Goal: Information Seeking & Learning: Learn about a topic

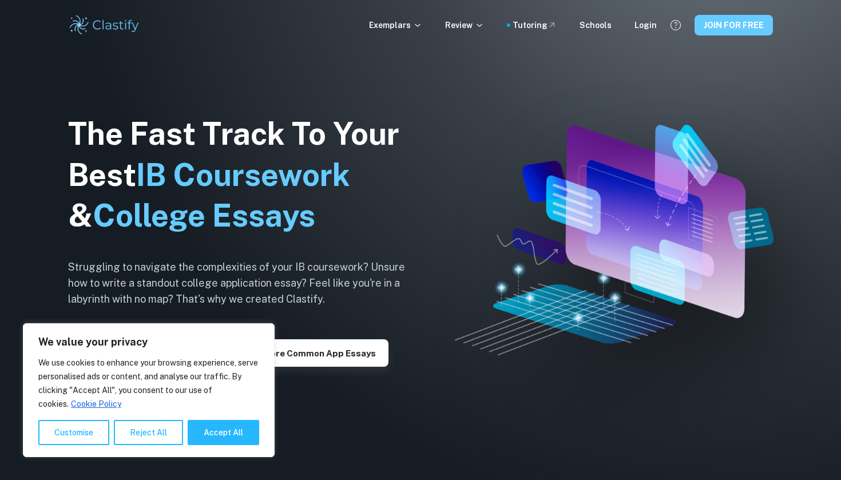
click at [728, 24] on button "JOIN FOR FREE" at bounding box center [734, 25] width 78 height 21
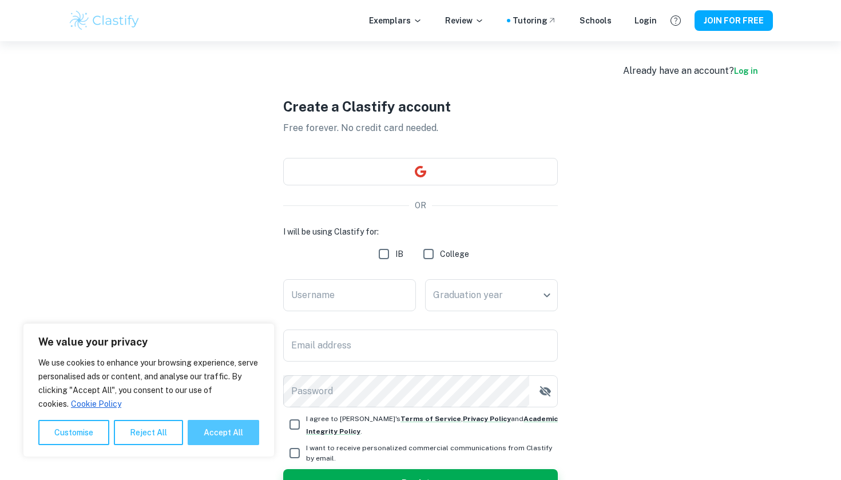
click at [224, 434] on button "Accept All" at bounding box center [224, 432] width 72 height 25
checkbox input "true"
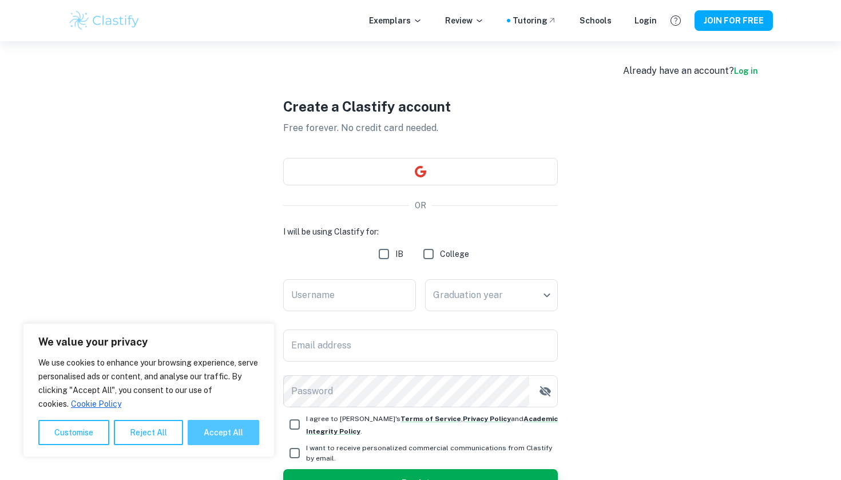
checkbox input "true"
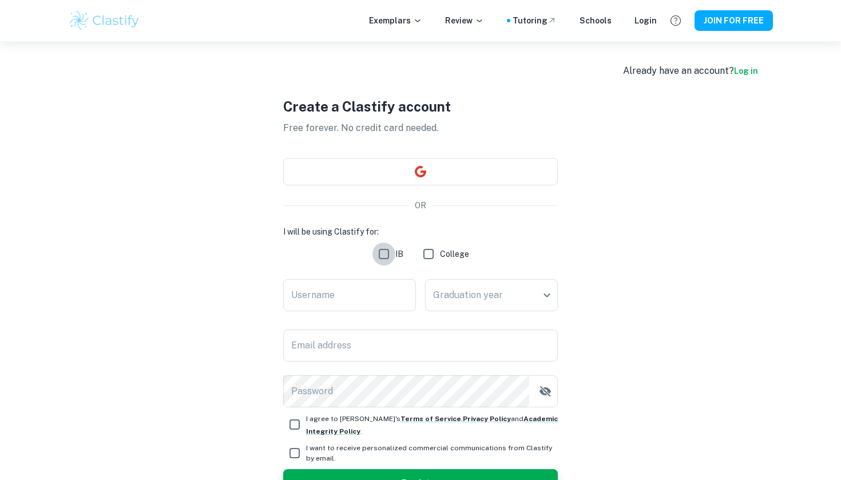
click at [382, 254] on input "IB" at bounding box center [384, 254] width 23 height 23
checkbox input "true"
click at [358, 286] on input "Username" at bounding box center [349, 295] width 133 height 32
click at [403, 157] on div "Create a Clastify account Free forever. No credit card needed. OR I will be usi…" at bounding box center [420, 296] width 275 height 511
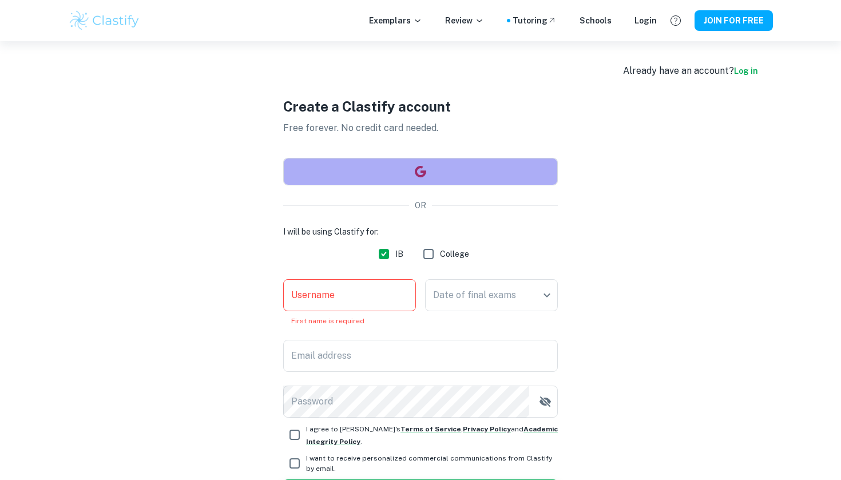
click at [403, 161] on button "button" at bounding box center [420, 171] width 275 height 27
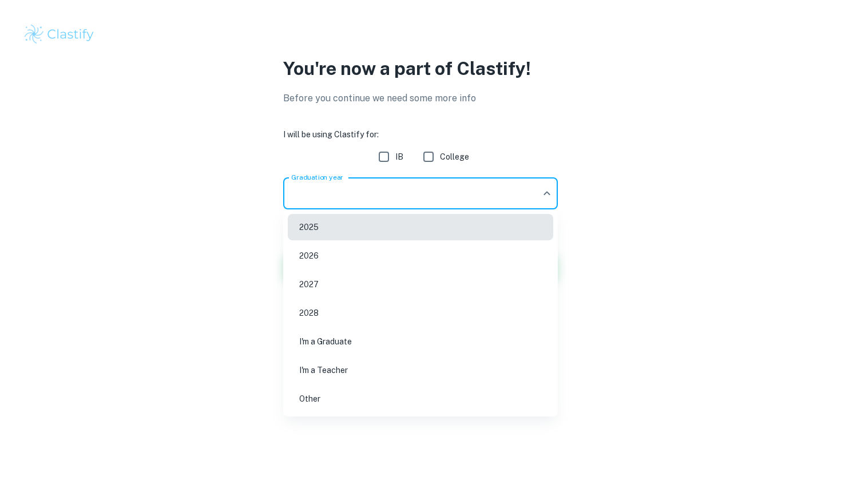
click at [477, 196] on body "We value your privacy We use cookies to enhance your browsing experience, serve…" at bounding box center [420, 240] width 841 height 480
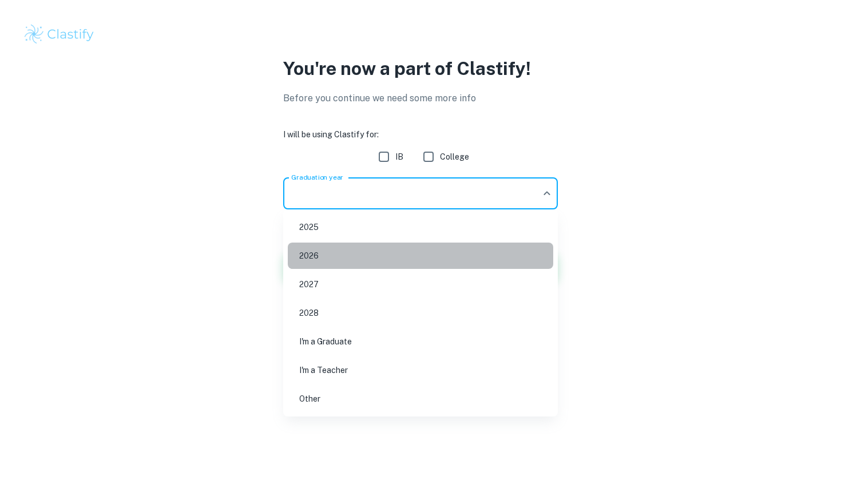
click at [363, 259] on li "2026" at bounding box center [421, 256] width 266 height 26
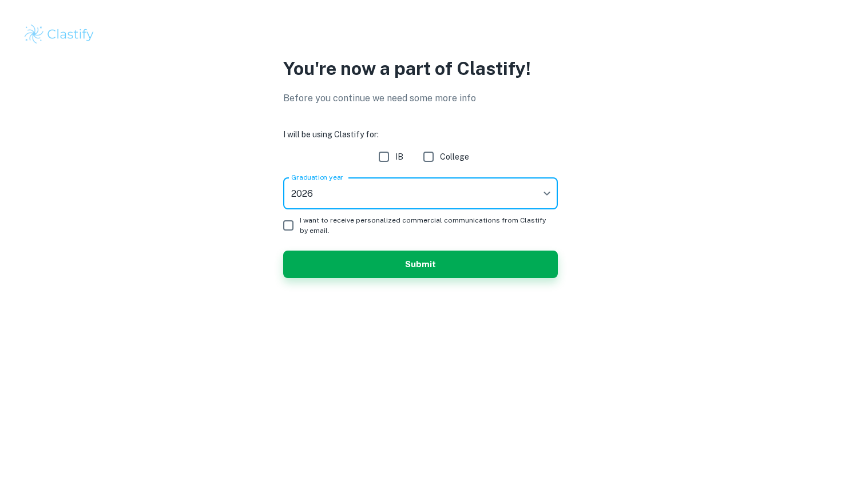
click at [386, 157] on input "IB" at bounding box center [384, 156] width 23 height 23
checkbox input "true"
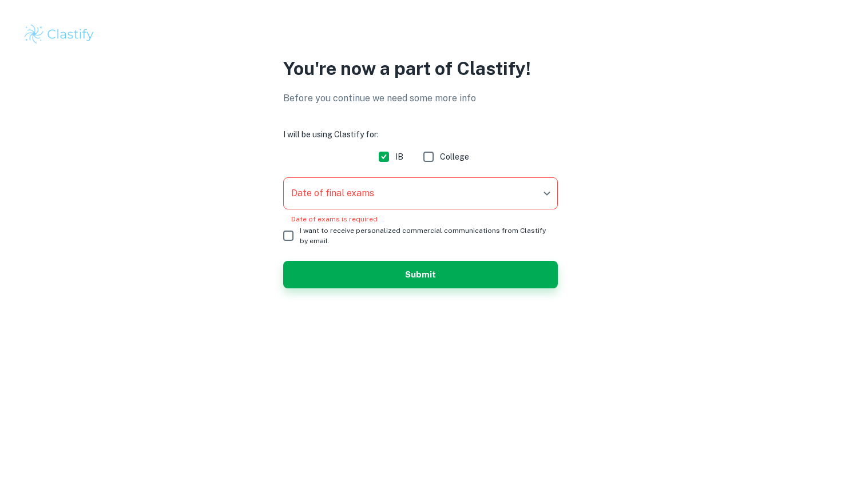
click at [408, 177] on form "I will be using Clastify for: IB College Date of final exams ​ Date of final ex…" at bounding box center [420, 208] width 275 height 160
click at [408, 181] on body "We value your privacy We use cookies to enhance your browsing experience, serve…" at bounding box center [420, 240] width 841 height 480
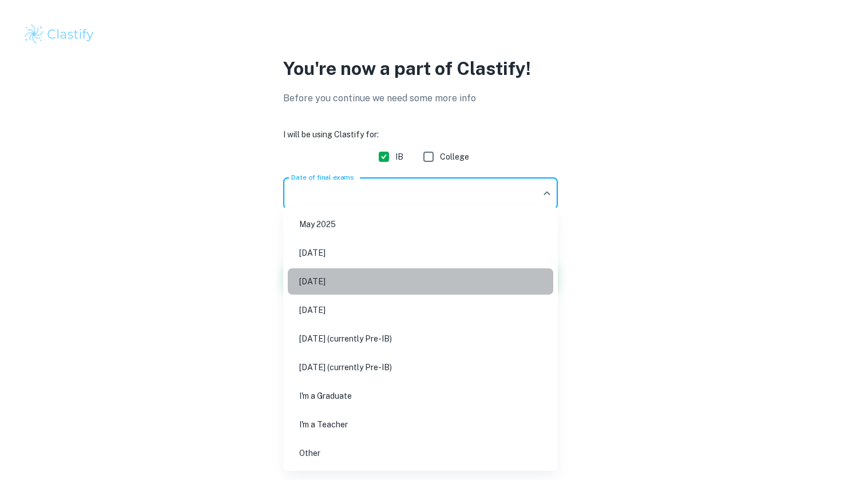
click at [329, 282] on li "May 2026" at bounding box center [421, 281] width 266 height 26
type input "M26"
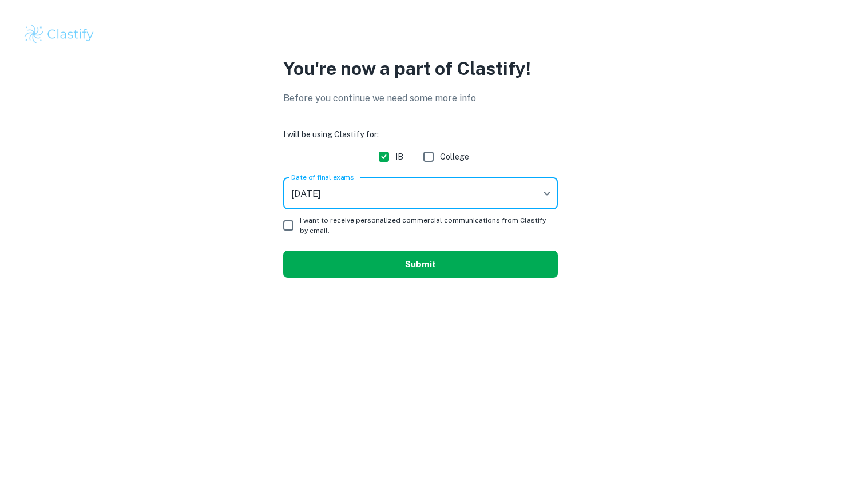
click at [396, 261] on button "Submit" at bounding box center [420, 264] width 275 height 27
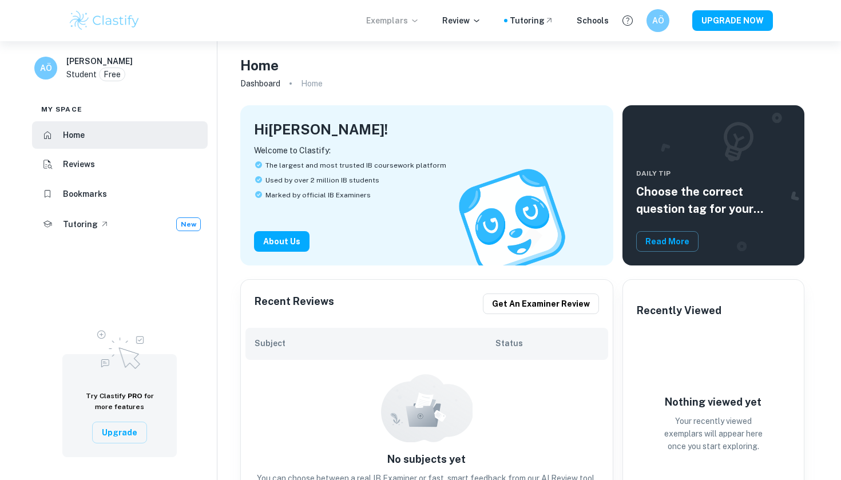
click at [401, 23] on p "Exemplars" at bounding box center [392, 20] width 53 height 13
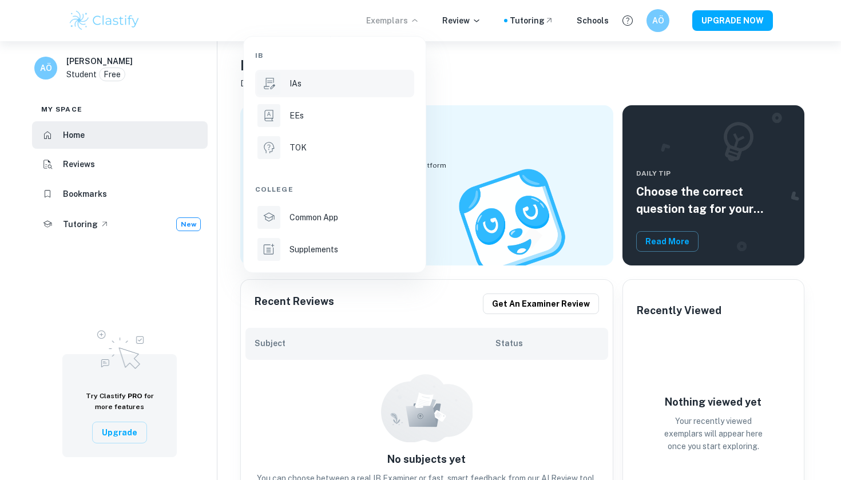
click at [339, 82] on div "IAs" at bounding box center [351, 83] width 122 height 13
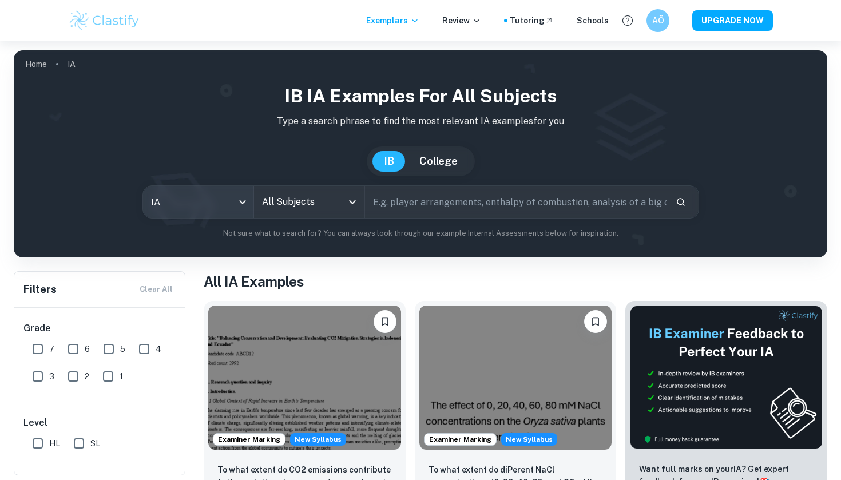
click at [193, 200] on body "We value your privacy We use cookies to enhance your browsing experience, serve…" at bounding box center [420, 281] width 841 height 480
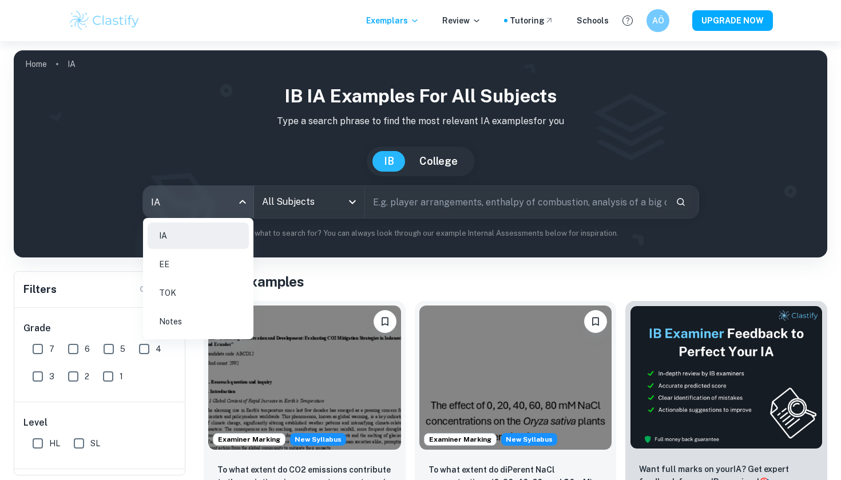
click at [295, 173] on div at bounding box center [420, 240] width 841 height 480
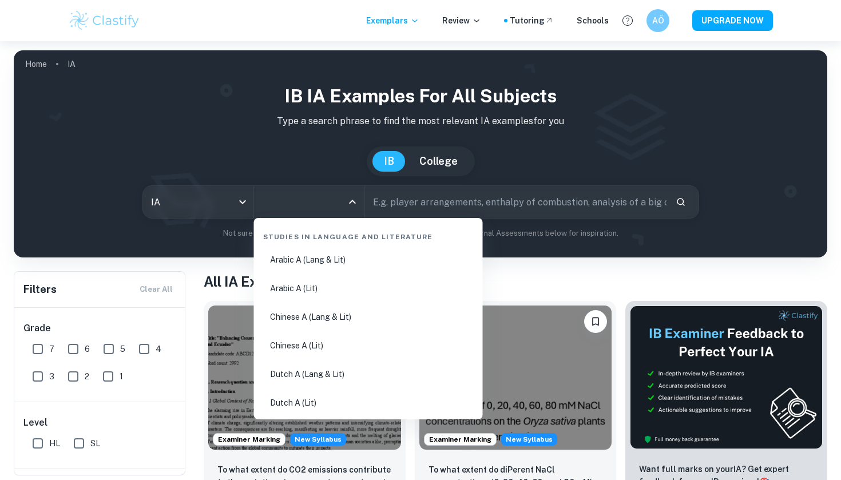
click at [298, 198] on input "All Subjects" at bounding box center [300, 202] width 83 height 22
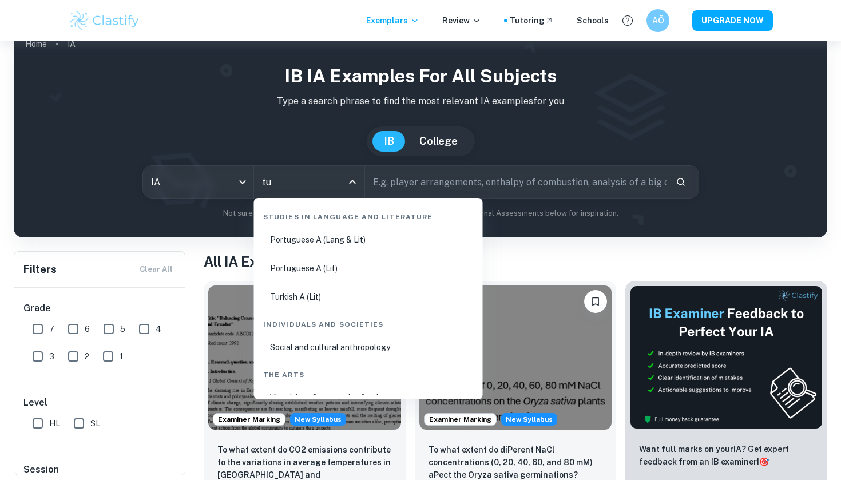
type input "t"
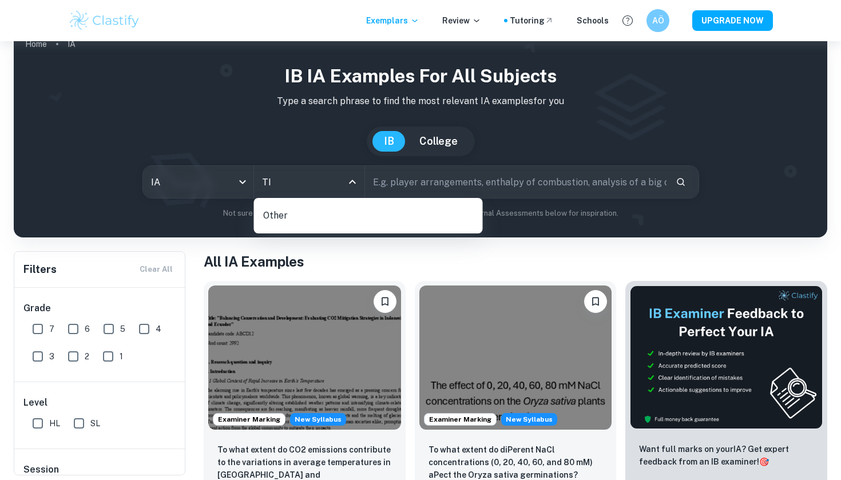
type input "T"
